Goal: Communication & Community: Answer question/provide support

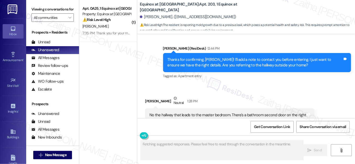
scroll to position [1462, 0]
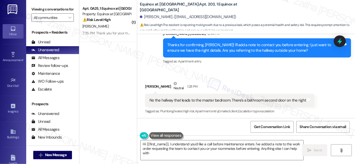
type textarea "Hi {{first_name}}, I understand you'd like a call before maintenance enters. I'…"
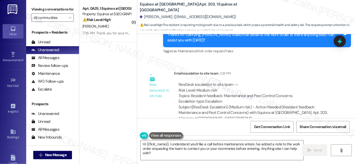
scroll to position [1583, 0]
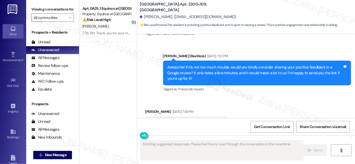
scroll to position [564, 0]
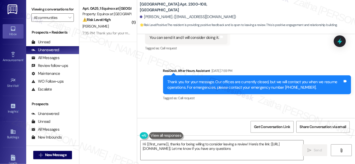
type textarea "Hi {{first_name}}, thanks for being willing to consider leaving a review! Here'…"
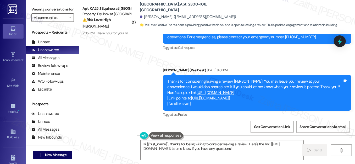
scroll to position [681, 0]
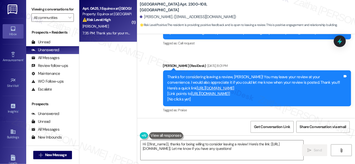
click at [119, 26] on div "[PERSON_NAME]" at bounding box center [106, 26] width 49 height 7
type textarea "Fetching suggested responses. Please feel free to read through the conversation…"
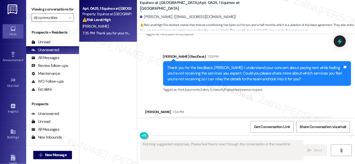
scroll to position [3974, 0]
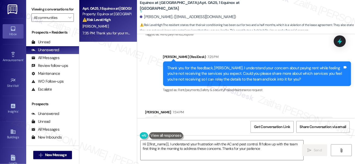
type textarea "Hi {{first_name}}, I understand your frustration with the AC and pest control. …"
click at [247, 148] on button "Hide Suggestions" at bounding box center [250, 150] width 10 height 5
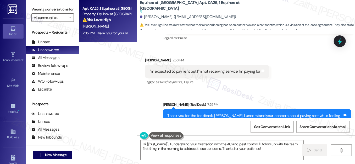
scroll to position [3950, 0]
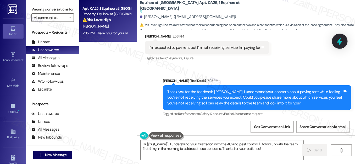
click at [338, 39] on icon at bounding box center [339, 41] width 9 height 9
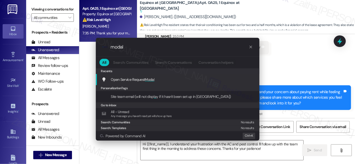
type input "modal"
click at [150, 79] on span "Modal" at bounding box center [150, 79] width 10 height 5
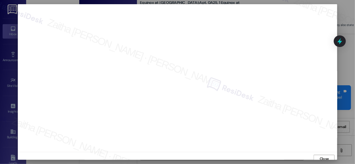
scroll to position [3, 0]
click at [319, 155] on span "Close" at bounding box center [324, 155] width 11 height 5
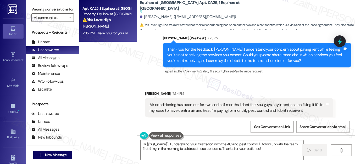
scroll to position [4012, 0]
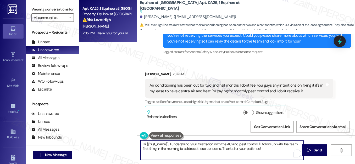
drag, startPoint x: 168, startPoint y: 144, endPoint x: 142, endPoint y: 144, distance: 26.4
click at [142, 144] on textarea "Hi {{first_name}}, I understand your frustration with the AC and pest control. …" at bounding box center [222, 150] width 163 height 20
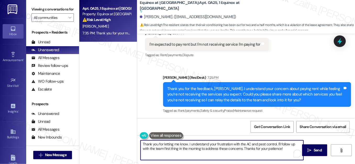
scroll to position [3964, 0]
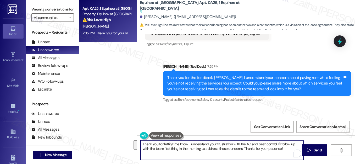
drag, startPoint x: 187, startPoint y: 145, endPoint x: 285, endPoint y: 148, distance: 98.0
click at [285, 148] on textarea "Thank you for letting me know. I understand your frustration with the AC and pe…" at bounding box center [222, 150] width 163 height 20
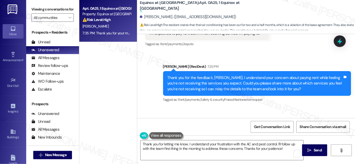
drag, startPoint x: 147, startPoint y: 75, endPoint x: 300, endPoint y: 84, distance: 153.7
click at [302, 126] on div "Air conditioning has been out for two and half months I don't feel you guys any…" at bounding box center [239, 135] width 188 height 19
copy div "Air conditioning has been out for two and half months I don't feel you guys any…"
click at [230, 119] on div "[PERSON_NAME] 7:34 PM" at bounding box center [239, 122] width 188 height 7
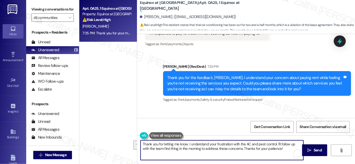
drag, startPoint x: 190, startPoint y: 143, endPoint x: 286, endPoint y: 153, distance: 97.1
click at [286, 153] on textarea "Thank you for letting me know. I understand your frustration with the AC and pe…" at bounding box center [222, 150] width 163 height 20
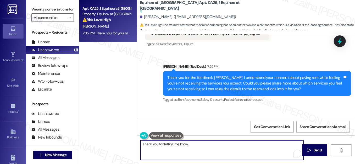
type textarea "Thank you for letting me know."
drag, startPoint x: 141, startPoint y: 143, endPoint x: 206, endPoint y: 151, distance: 65.9
click at [206, 151] on textarea "Thank you for letting me know." at bounding box center [222, 150] width 163 height 20
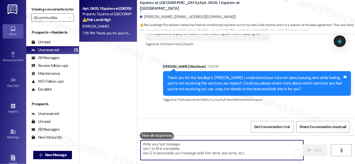
paste textarea "I understand your frustration, {{first_name}}. The air conditioning work order …"
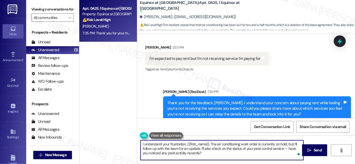
scroll to position [4012, 0]
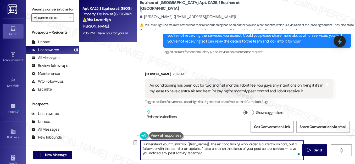
drag, startPoint x: 184, startPoint y: 144, endPoint x: 141, endPoint y: 143, distance: 43.5
click at [141, 144] on textarea "I understand your frustration, {{first_name}}. The air conditioning work order …" at bounding box center [222, 150] width 163 height 20
click at [289, 147] on textarea "Thank you for letting me know, {{first_name}}. The air conditioning work order …" at bounding box center [222, 150] width 163 height 20
type textarea "Thank you for letting me know, {{first_name}}. The air conditioning work order …"
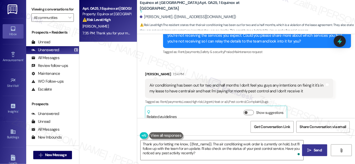
click at [314, 148] on span "Send" at bounding box center [318, 149] width 8 height 5
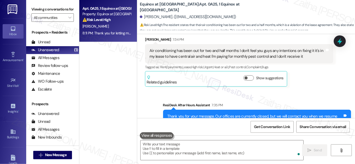
scroll to position [4059, 0]
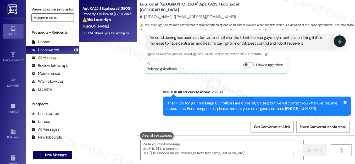
click at [168, 150] on div "Thank you for letting me know, [PERSON_NAME]. The air conditioning work order i…" at bounding box center [255, 158] width 176 height 17
drag, startPoint x: 172, startPoint y: 116, endPoint x: 169, endPoint y: 110, distance: 7.4
click at [172, 135] on div "Sent via SMS [PERSON_NAME] 8:11 PM Thank you for letting me know, [PERSON_NAME]…" at bounding box center [257, 155] width 196 height 40
drag, startPoint x: 165, startPoint y: 107, endPoint x: 186, endPoint y: 106, distance: 20.7
click at [186, 146] on div "Thank you for letting me know, [PERSON_NAME]. The air conditioning work order i…" at bounding box center [257, 158] width 188 height 25
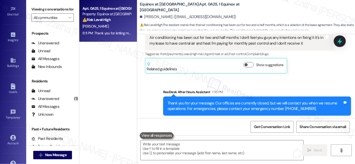
scroll to position [84, 0]
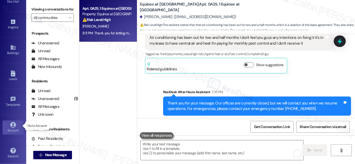
drag, startPoint x: 13, startPoint y: 128, endPoint x: 15, endPoint y: 127, distance: 3.1
click at [13, 128] on div "Account" at bounding box center [13, 130] width 26 height 5
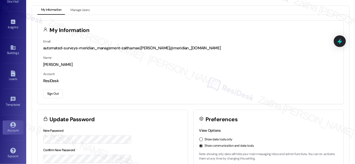
click at [55, 95] on button "Sign Out" at bounding box center [52, 93] width 19 height 9
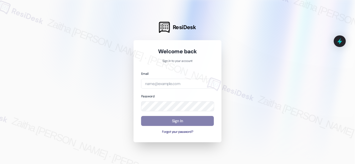
click at [246, 36] on div at bounding box center [177, 82] width 355 height 164
